Goal: Task Accomplishment & Management: Manage account settings

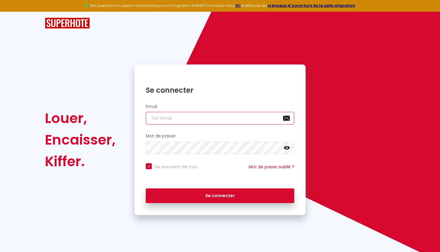
type input "[EMAIL_ADDRESS][DOMAIN_NAME]"
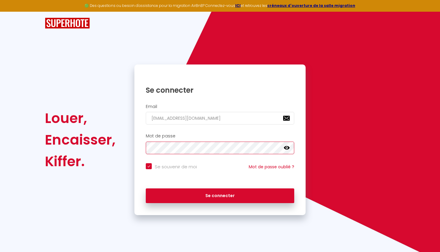
click at [220, 194] on button "Se connecter" at bounding box center [220, 195] width 149 height 15
checkbox input "true"
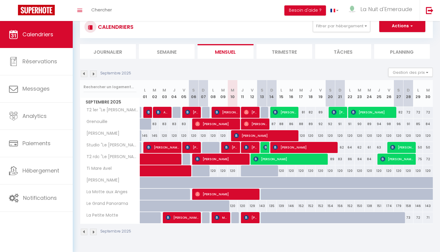
scroll to position [19, 0]
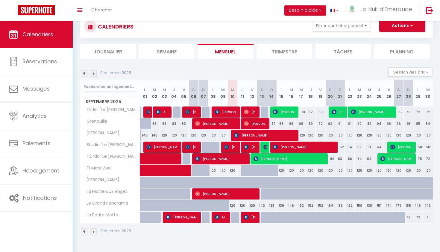
click at [302, 136] on div "120" at bounding box center [301, 135] width 10 height 11
type input "120"
type input "Mer 17 Septembre 2025"
type input "Jeu 18 Septembre 2025"
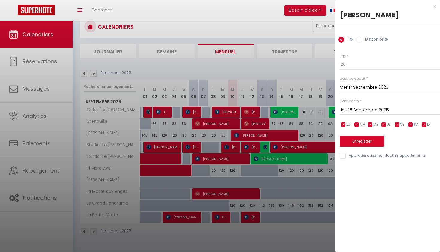
click at [321, 132] on div at bounding box center [220, 126] width 440 height 252
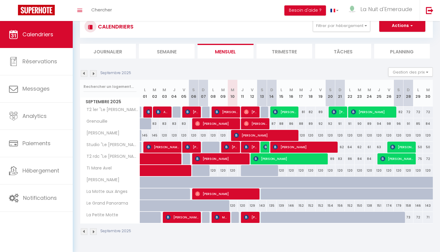
click at [93, 72] on img at bounding box center [93, 73] width 7 height 7
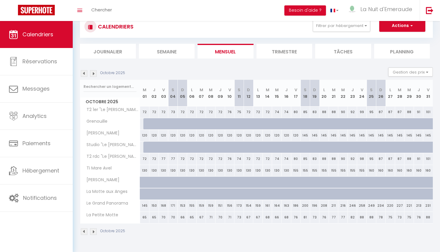
click at [87, 72] on img at bounding box center [84, 73] width 7 height 7
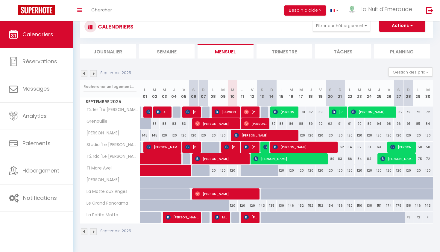
click at [302, 134] on div "120" at bounding box center [301, 135] width 10 height 11
type input "120"
type input "Mer 17 Septembre 2025"
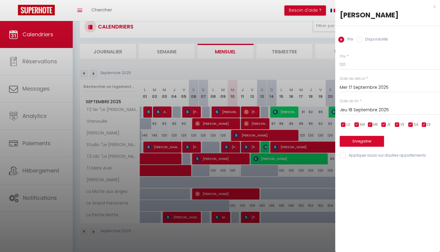
click at [363, 108] on input "Jeu 18 Septembre 2025" at bounding box center [390, 110] width 100 height 8
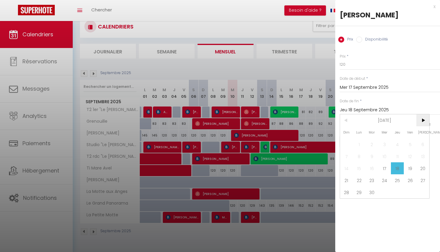
click at [425, 121] on span ">" at bounding box center [423, 120] width 13 height 12
click at [423, 168] on span "18" at bounding box center [423, 168] width 13 height 12
type input "[PERSON_NAME] 18 Octobre 2025"
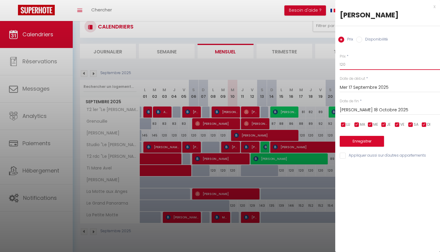
click at [363, 62] on input "120" at bounding box center [390, 64] width 100 height 11
type input "110"
click at [362, 141] on button "Enregistrer" at bounding box center [362, 141] width 44 height 11
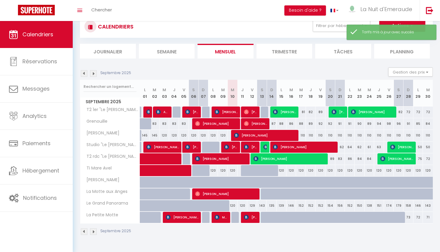
click at [92, 74] on img at bounding box center [93, 73] width 7 height 7
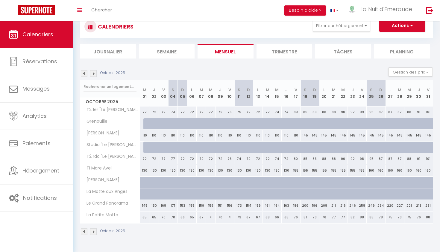
click at [306, 134] on div "145" at bounding box center [306, 135] width 10 height 11
type input "145"
type input "[PERSON_NAME] 18 Octobre 2025"
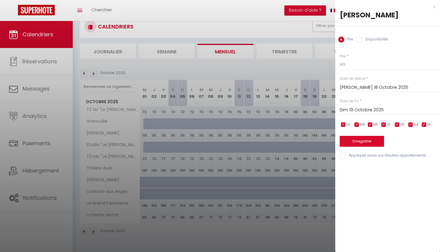
click at [364, 109] on input "Dim 19 Octobre 2025" at bounding box center [390, 110] width 100 height 8
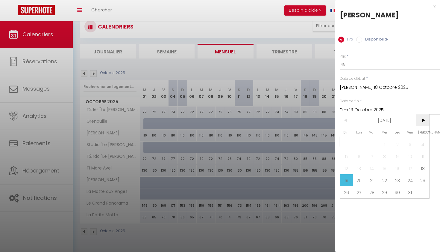
click at [419, 116] on span ">" at bounding box center [423, 120] width 13 height 12
click at [347, 159] on span "2" at bounding box center [346, 156] width 13 height 12
type input "Dim 02 Novembre 2025"
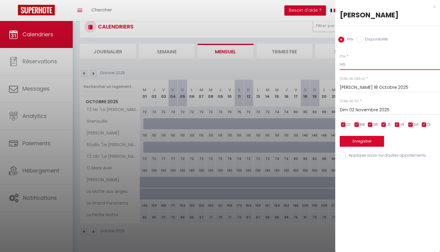
click at [363, 63] on input "145" at bounding box center [390, 64] width 100 height 11
type input "130"
click at [365, 141] on button "Enregistrer" at bounding box center [362, 141] width 44 height 11
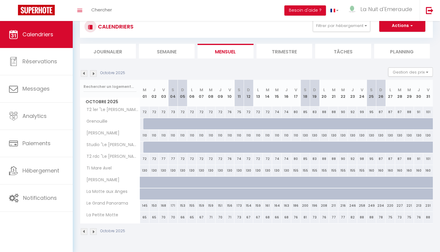
click at [95, 72] on img at bounding box center [93, 73] width 7 height 7
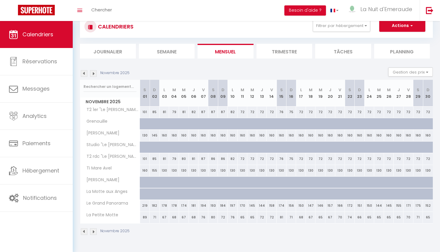
click at [144, 135] on div "130" at bounding box center [145, 135] width 10 height 11
type input "130"
type input "[PERSON_NAME] 01 Novembre 2025"
type input "Dim 02 Novembre 2025"
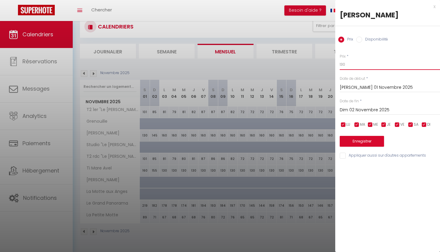
click at [355, 64] on input "130" at bounding box center [390, 64] width 100 height 11
type input "145"
click at [364, 137] on button "Enregistrer" at bounding box center [362, 141] width 44 height 11
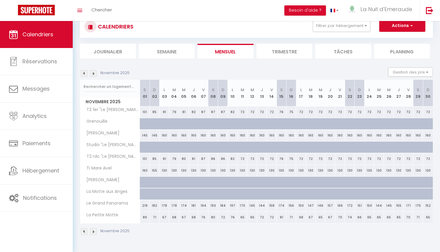
click at [155, 135] on div "145" at bounding box center [155, 135] width 10 height 11
type input "145"
type input "Dim 02 Novembre 2025"
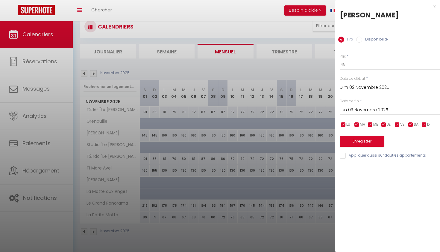
click at [362, 106] on input "Lun 03 Novembre 2025" at bounding box center [390, 110] width 100 height 8
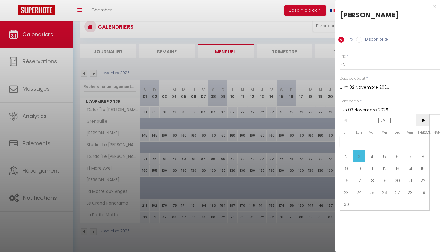
click at [426, 119] on span ">" at bounding box center [423, 120] width 13 height 12
click at [419, 168] on span "20" at bounding box center [423, 168] width 13 height 12
type input "[PERSON_NAME] 20 Décembre 2025"
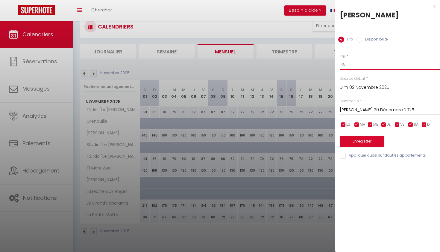
click at [359, 63] on input "145" at bounding box center [390, 64] width 100 height 11
type input "1"
type input "95"
click at [362, 142] on button "Enregistrer" at bounding box center [362, 141] width 44 height 11
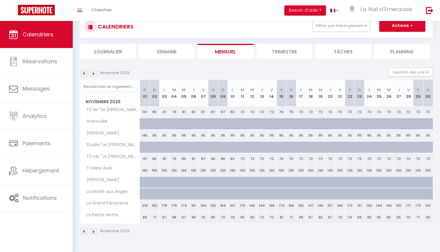
click at [93, 74] on img at bounding box center [93, 73] width 7 height 7
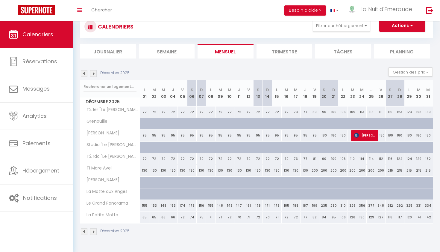
click at [325, 135] on div "180" at bounding box center [325, 135] width 10 height 11
type input "180"
type input "[PERSON_NAME] 20 Décembre 2025"
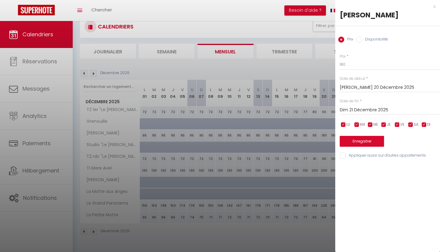
click at [362, 108] on input "Dim 21 Décembre 2025" at bounding box center [390, 110] width 100 height 8
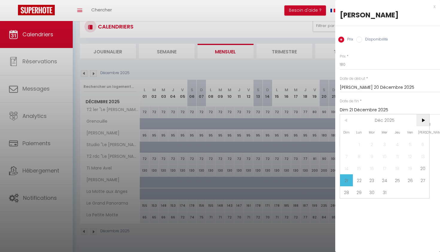
click at [424, 123] on span ">" at bounding box center [423, 120] width 13 height 12
click at [345, 158] on span "4" at bounding box center [346, 156] width 13 height 12
type input "Dim 04 Janvier 2026"
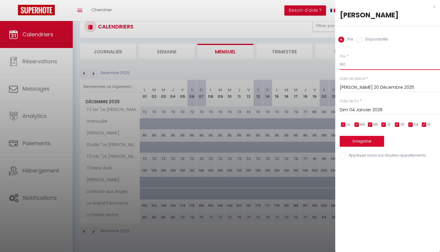
click at [359, 63] on input "180" at bounding box center [390, 64] width 100 height 11
type input "150"
click at [364, 142] on button "Enregistrer" at bounding box center [362, 141] width 44 height 11
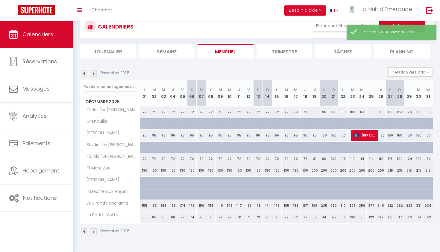
click at [93, 72] on img at bounding box center [93, 73] width 7 height 7
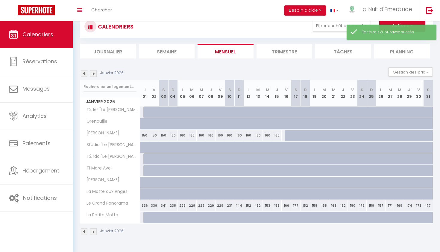
click at [173, 135] on div "160" at bounding box center [173, 135] width 10 height 11
type input "160"
type input "Dim 04 Janvier 2026"
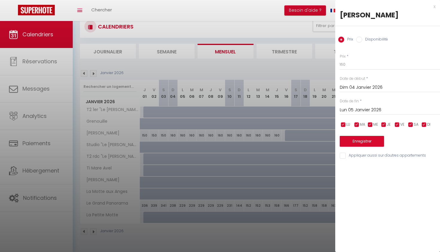
click at [354, 106] on input "Lun 05 Janvier 2026" at bounding box center [390, 110] width 100 height 8
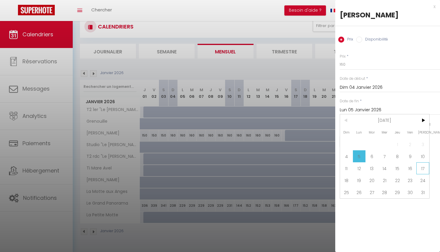
click at [422, 168] on span "17" at bounding box center [423, 168] width 13 height 12
type input "[PERSON_NAME] 17 Janvier 2026"
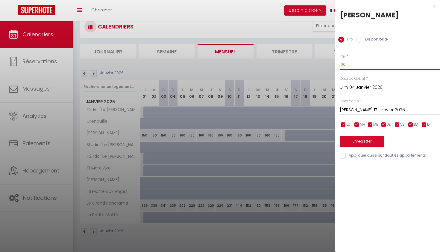
click at [366, 65] on input "160" at bounding box center [390, 64] width 100 height 11
type input "1"
type input "95"
click at [367, 137] on button "Enregistrer" at bounding box center [362, 141] width 44 height 11
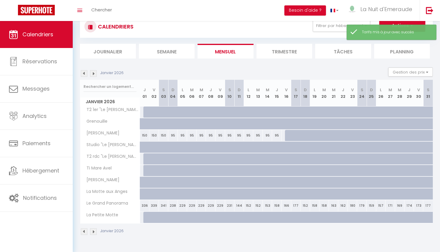
click at [85, 68] on div "Janvier 2026 Gestion des prix Nb Nuits minimum Règles Disponibilité" at bounding box center [256, 73] width 353 height 12
click at [85, 71] on img at bounding box center [84, 73] width 7 height 7
